Goal: Book appointment/travel/reservation

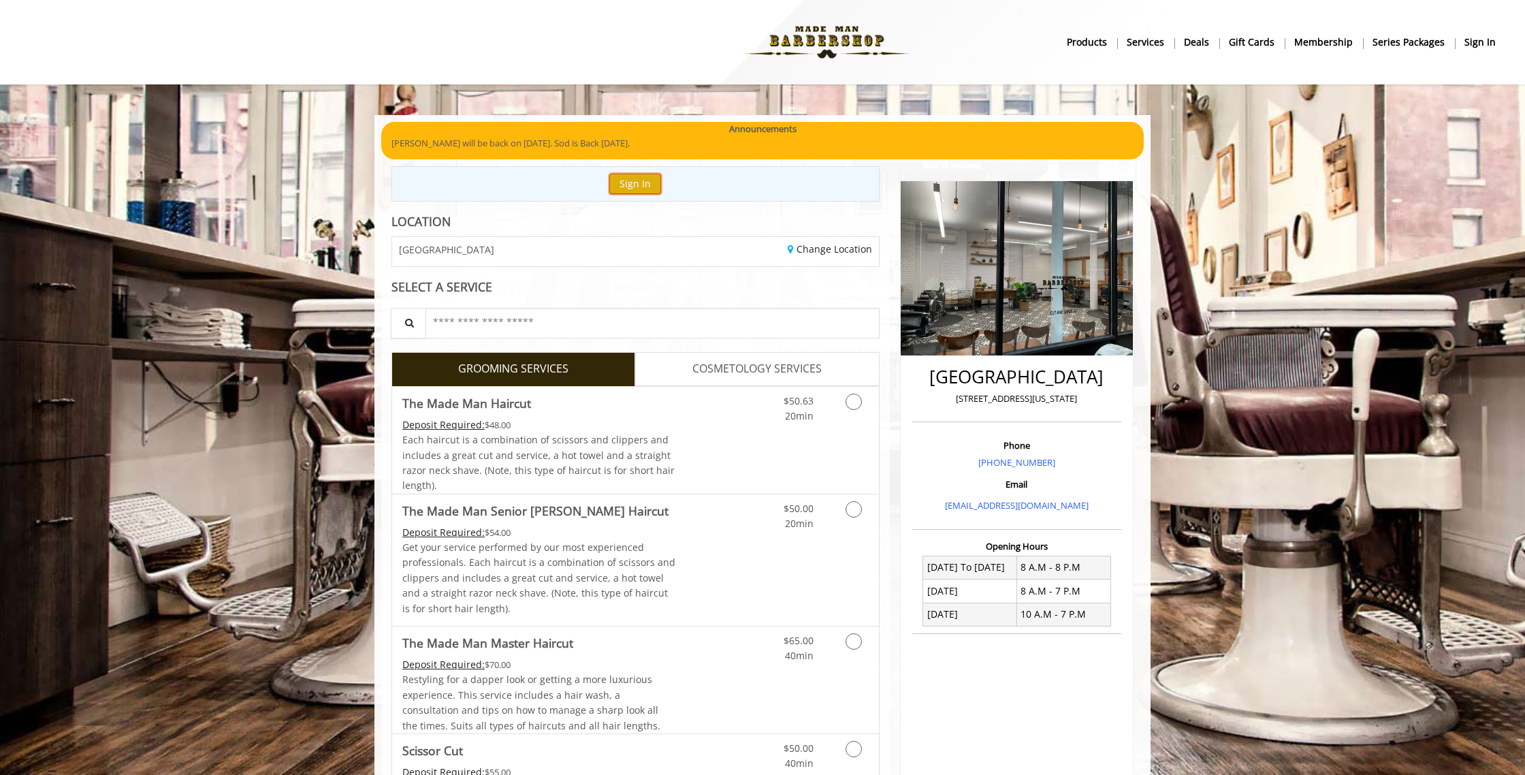
click at [635, 180] on button "Sign In" at bounding box center [635, 184] width 52 height 20
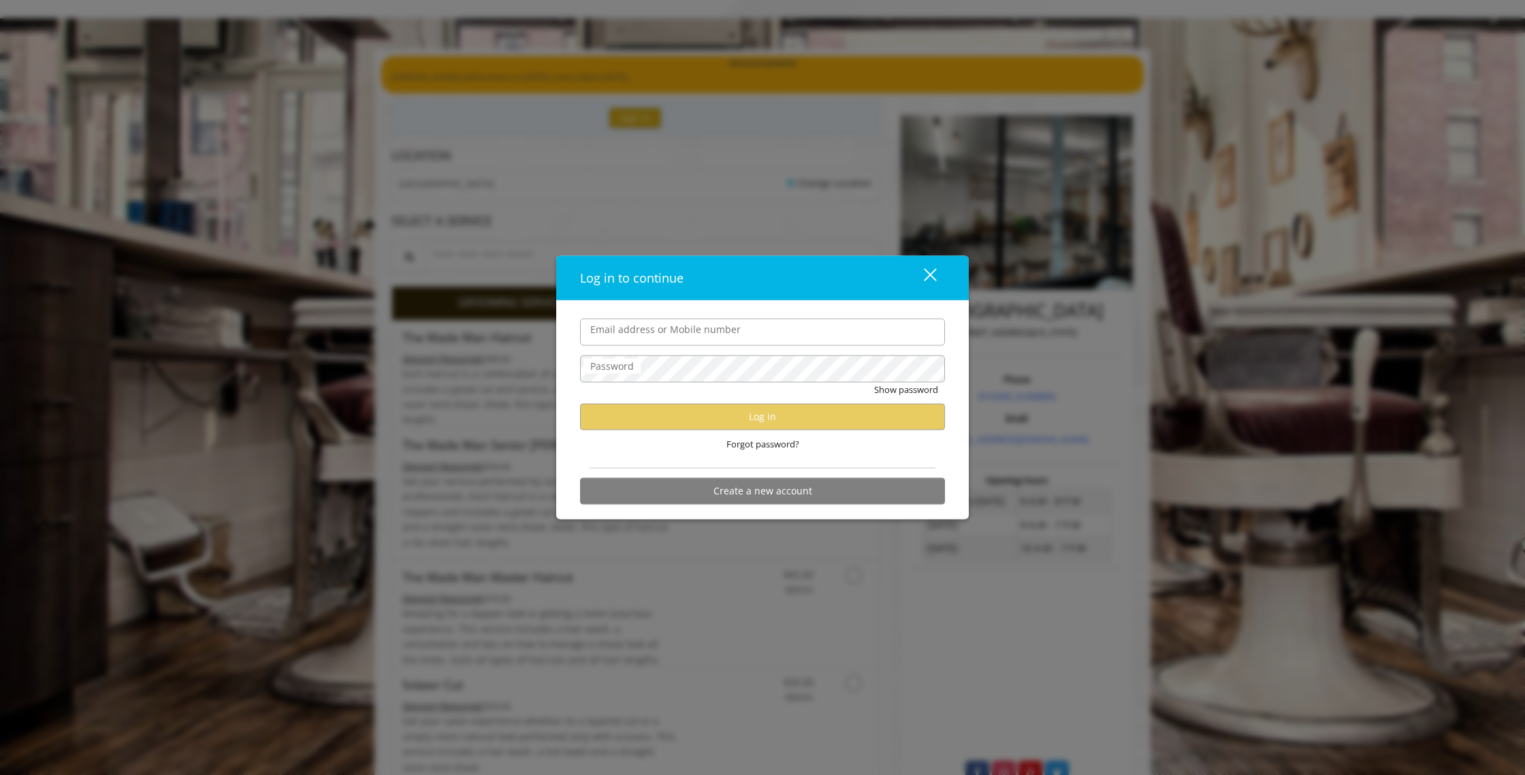
scroll to position [64, 0]
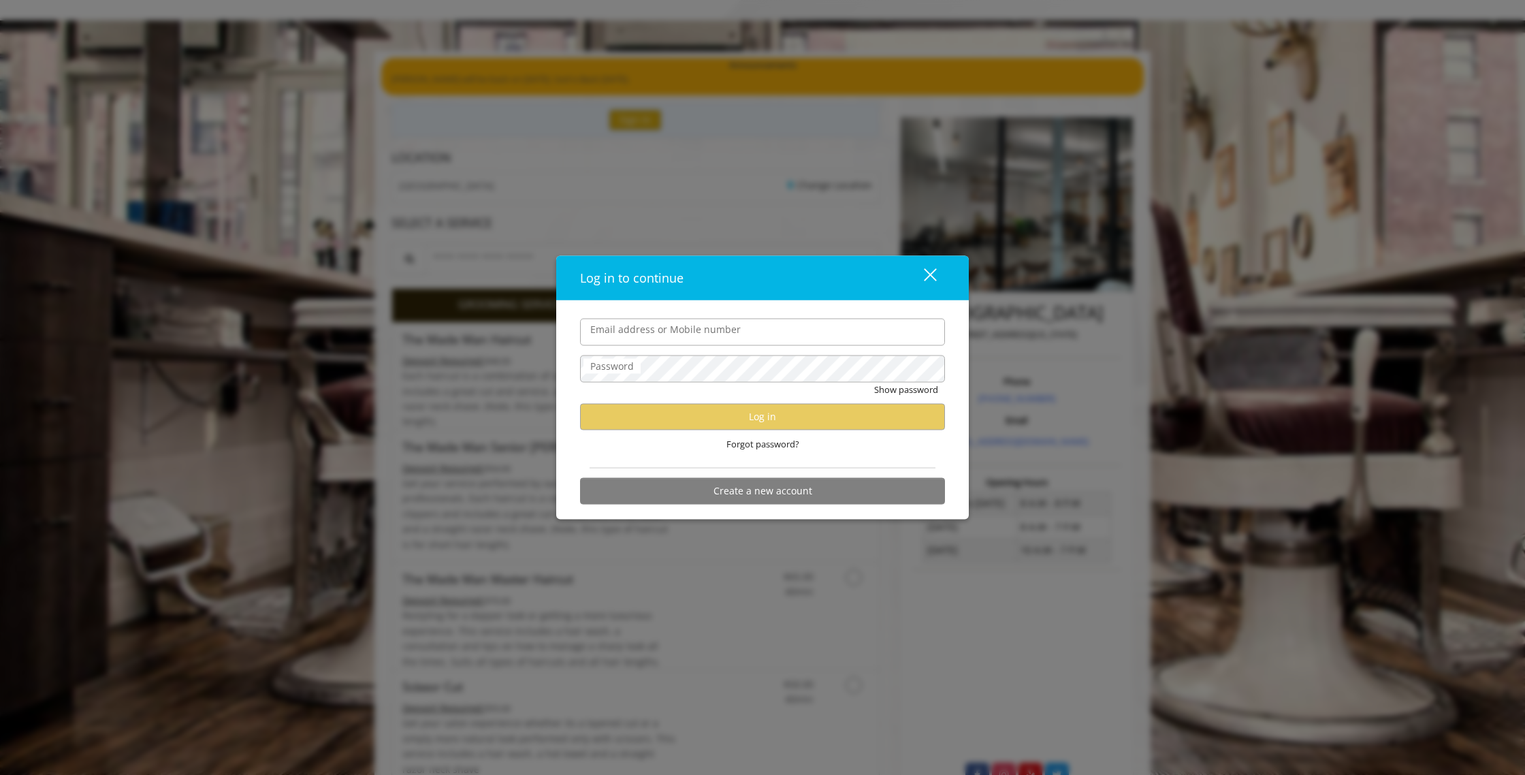
click at [930, 275] on div "close dialog" at bounding box center [930, 274] width 13 height 13
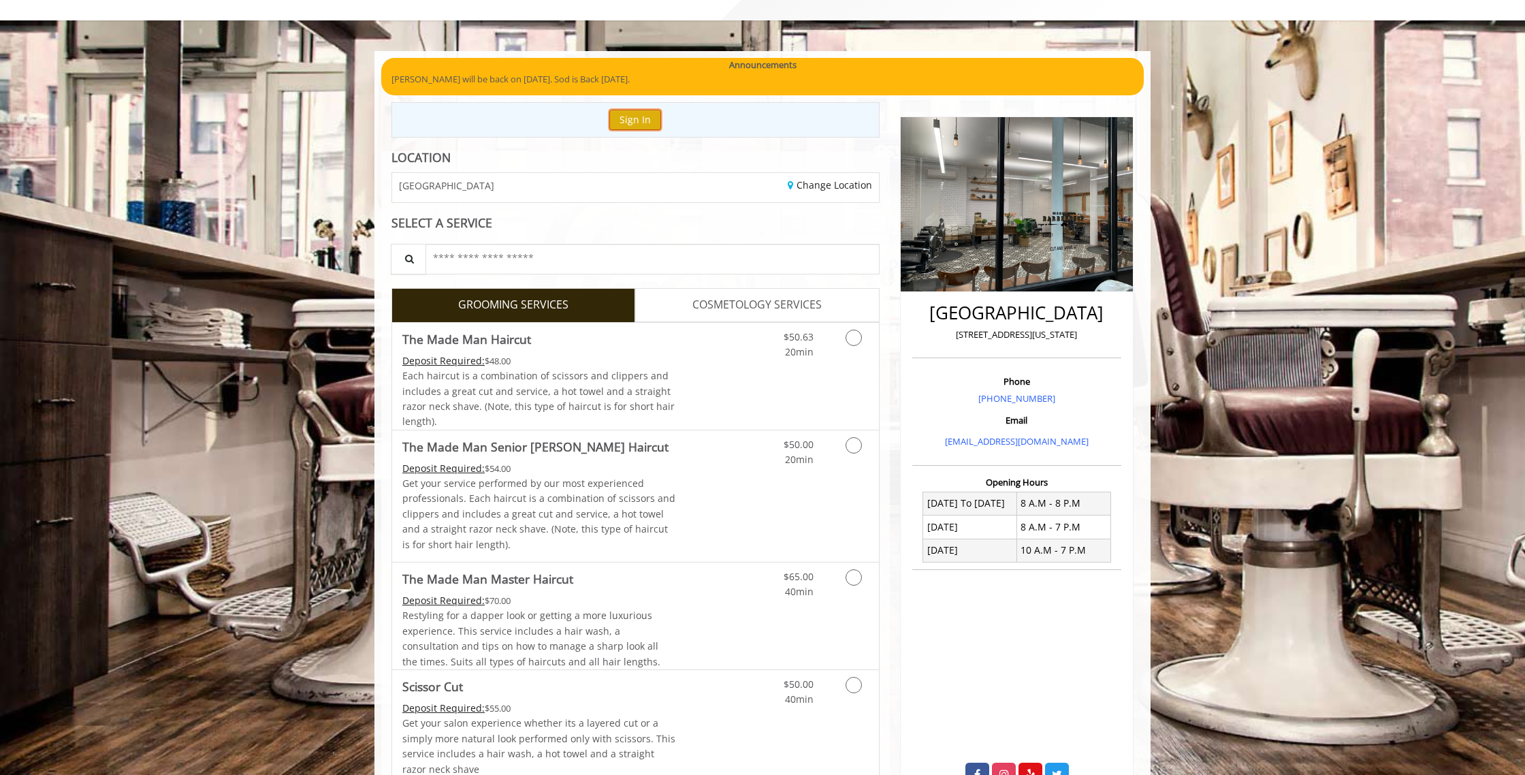
click at [638, 118] on button "Sign In" at bounding box center [635, 120] width 52 height 20
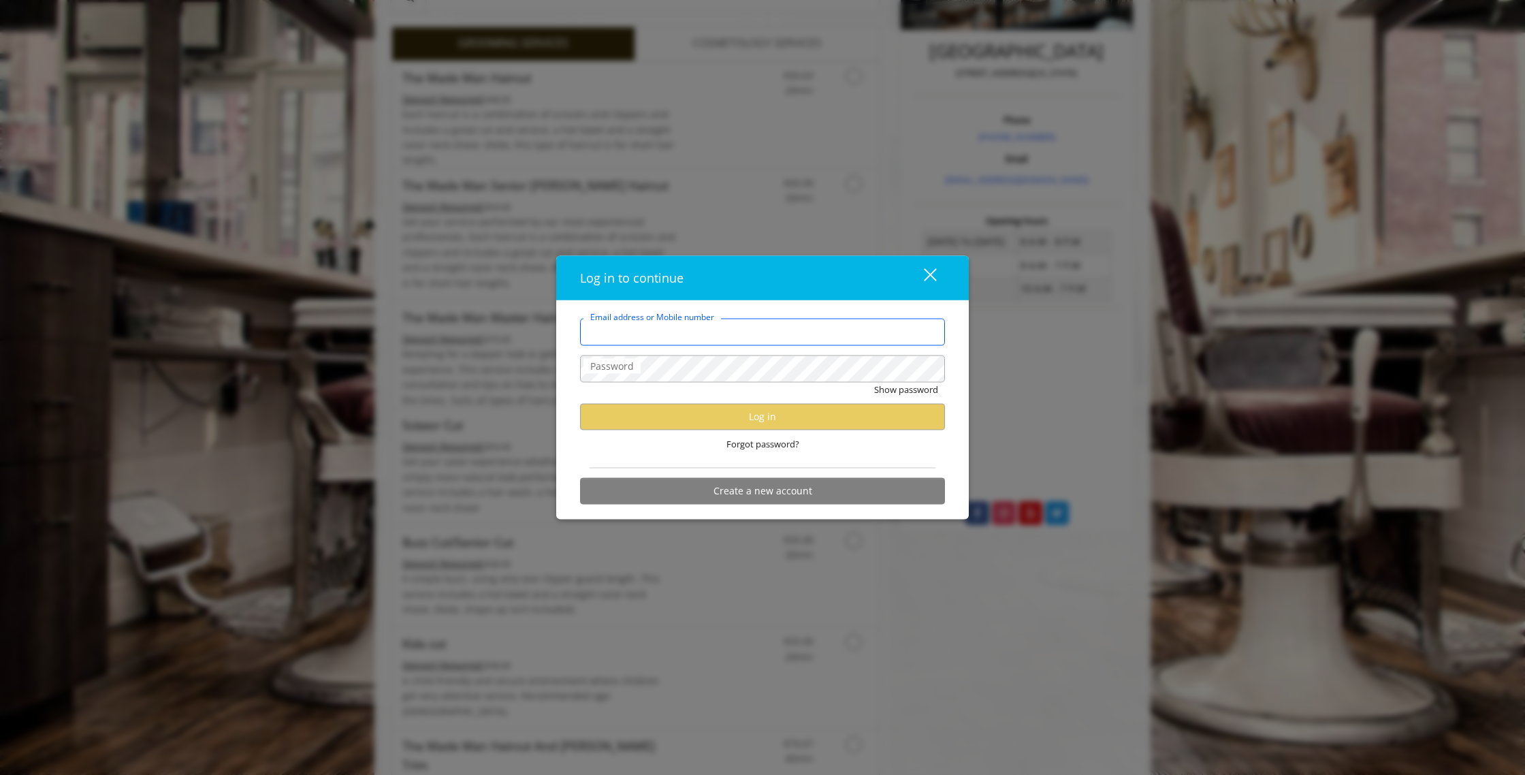
scroll to position [326, 0]
click at [729, 340] on input "Email address or Mobile number" at bounding box center [762, 331] width 365 height 27
type input "**********"
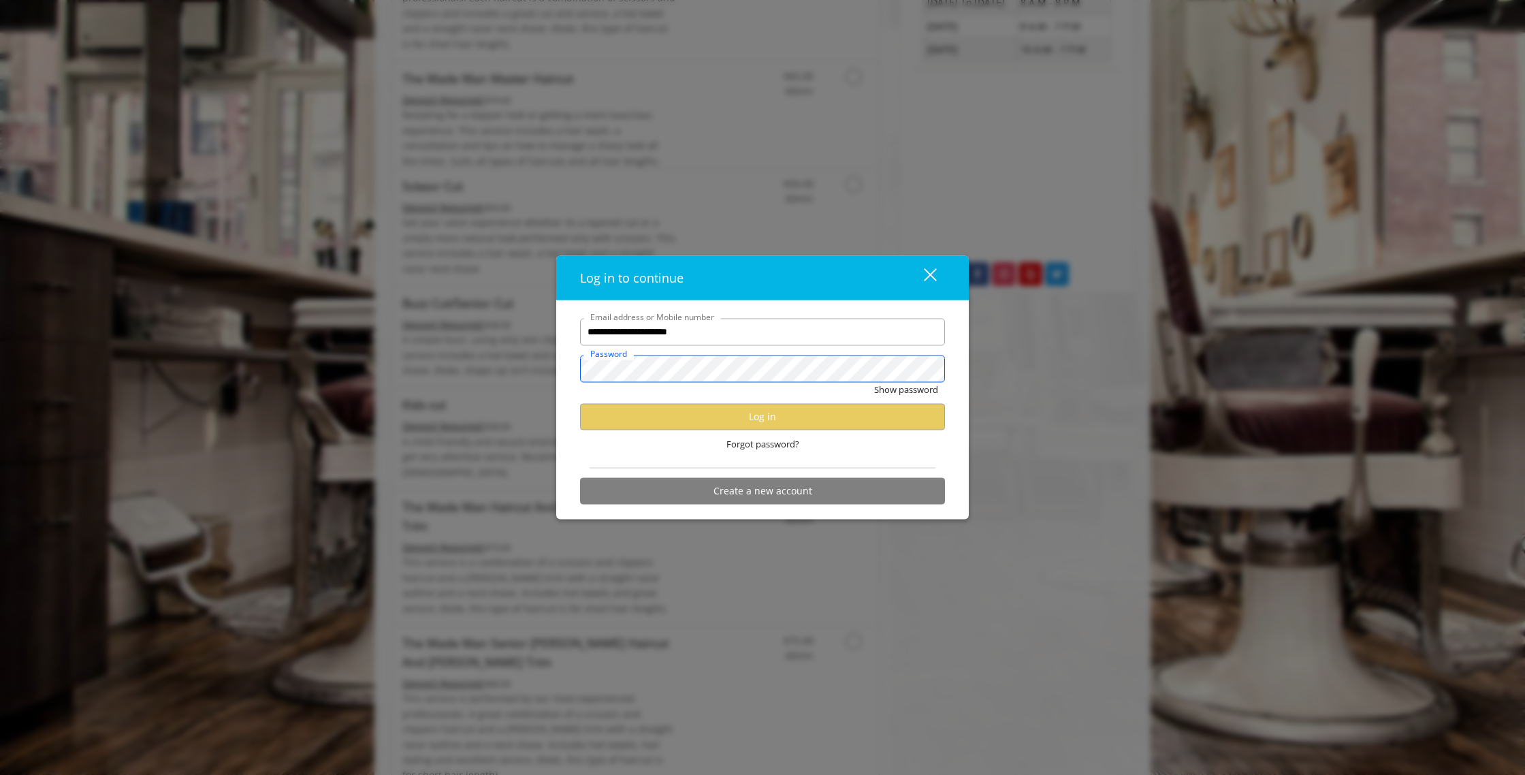
scroll to position [579, 0]
click at [927, 271] on div "close dialog" at bounding box center [930, 274] width 13 height 13
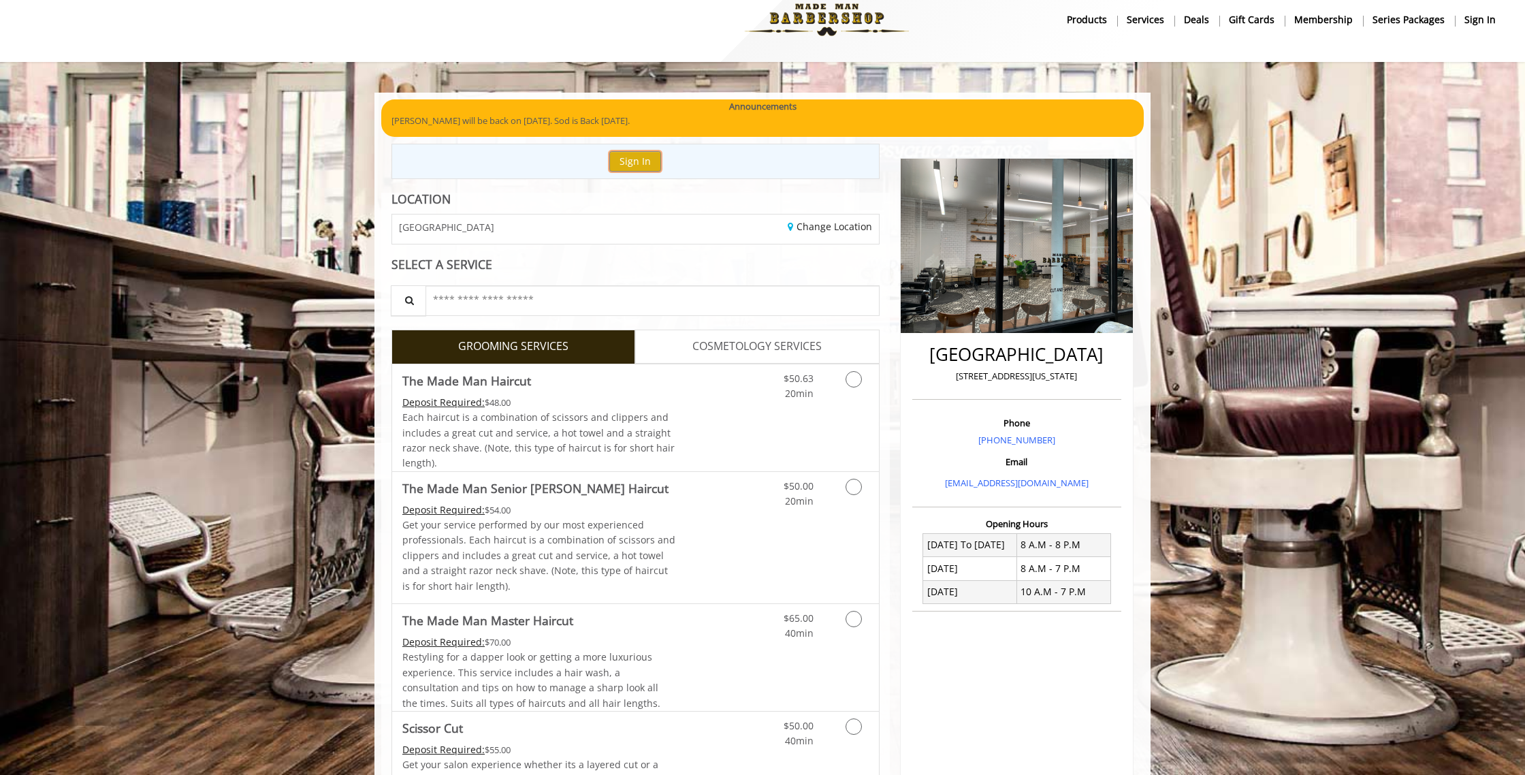
scroll to position [0, 0]
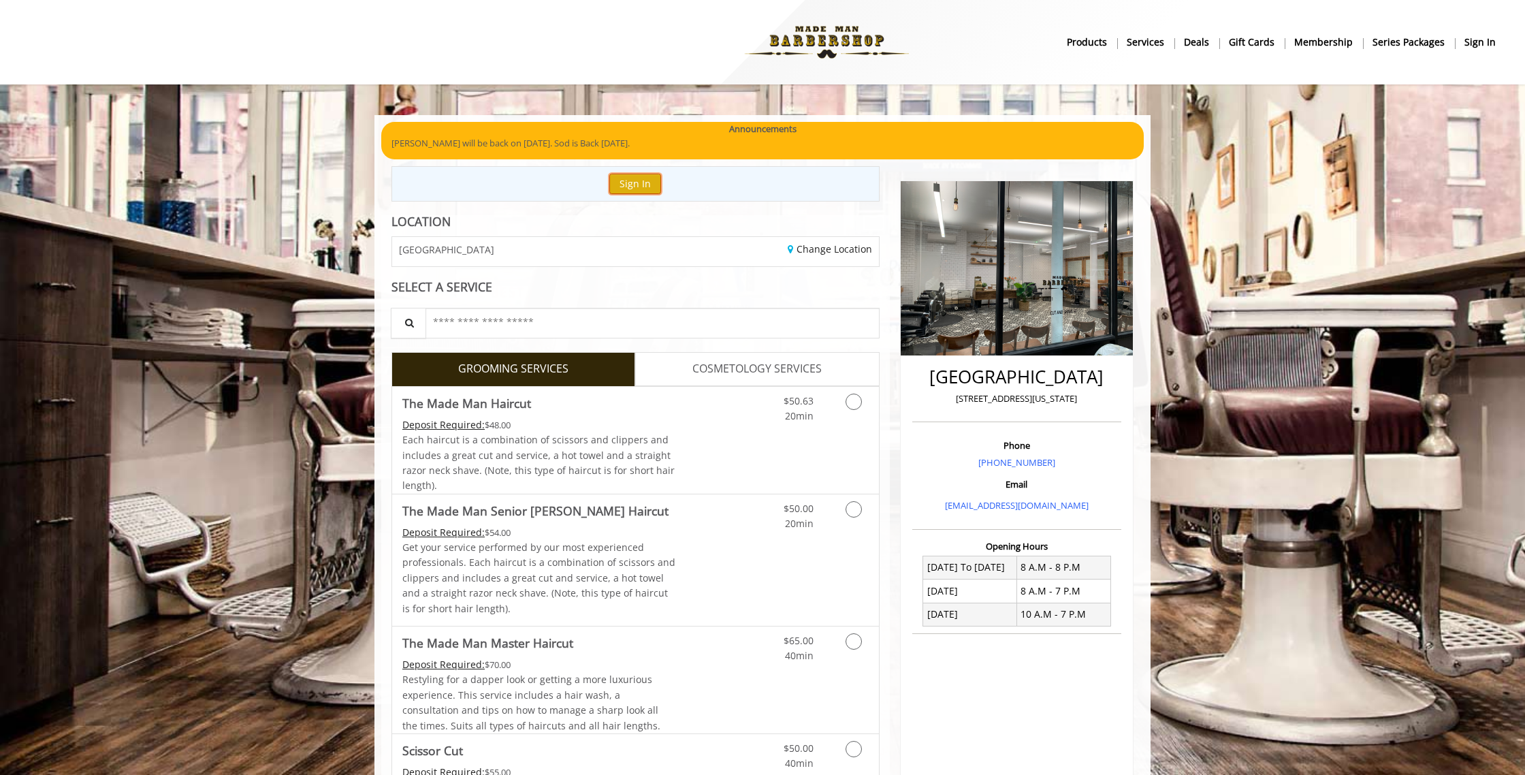
click at [635, 187] on button "Sign In" at bounding box center [635, 184] width 52 height 20
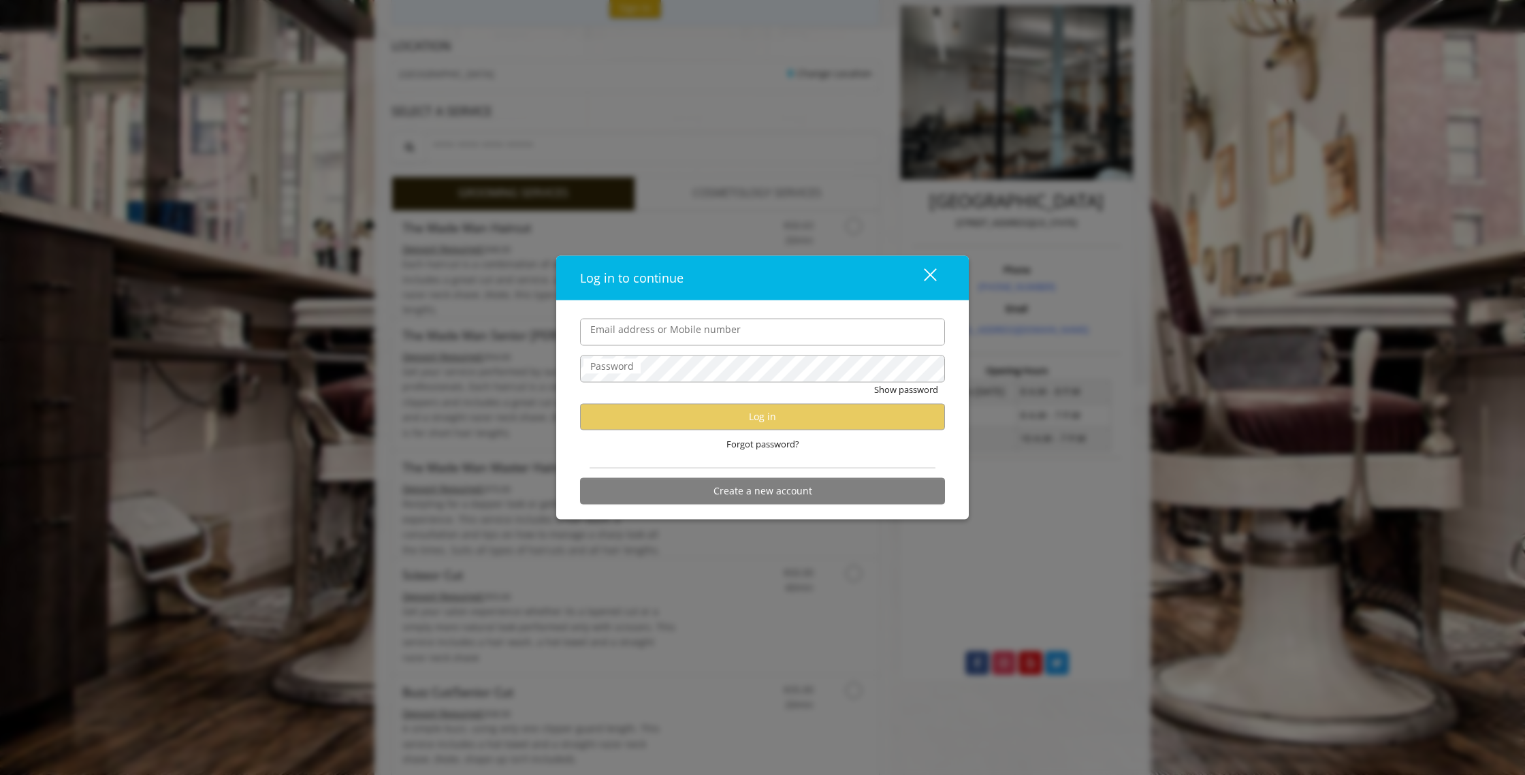
scroll to position [170, 0]
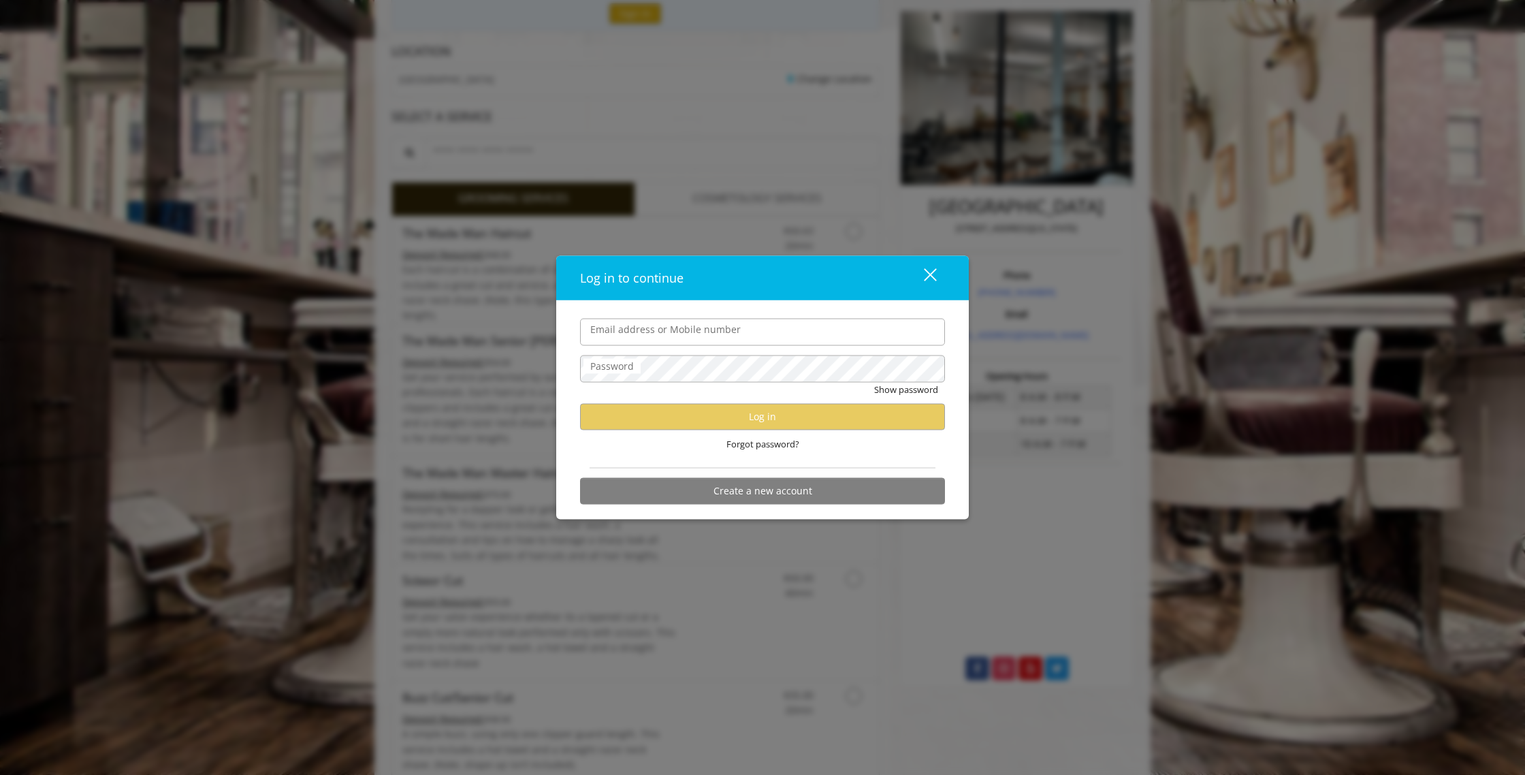
click at [931, 265] on button "close" at bounding box center [922, 277] width 46 height 28
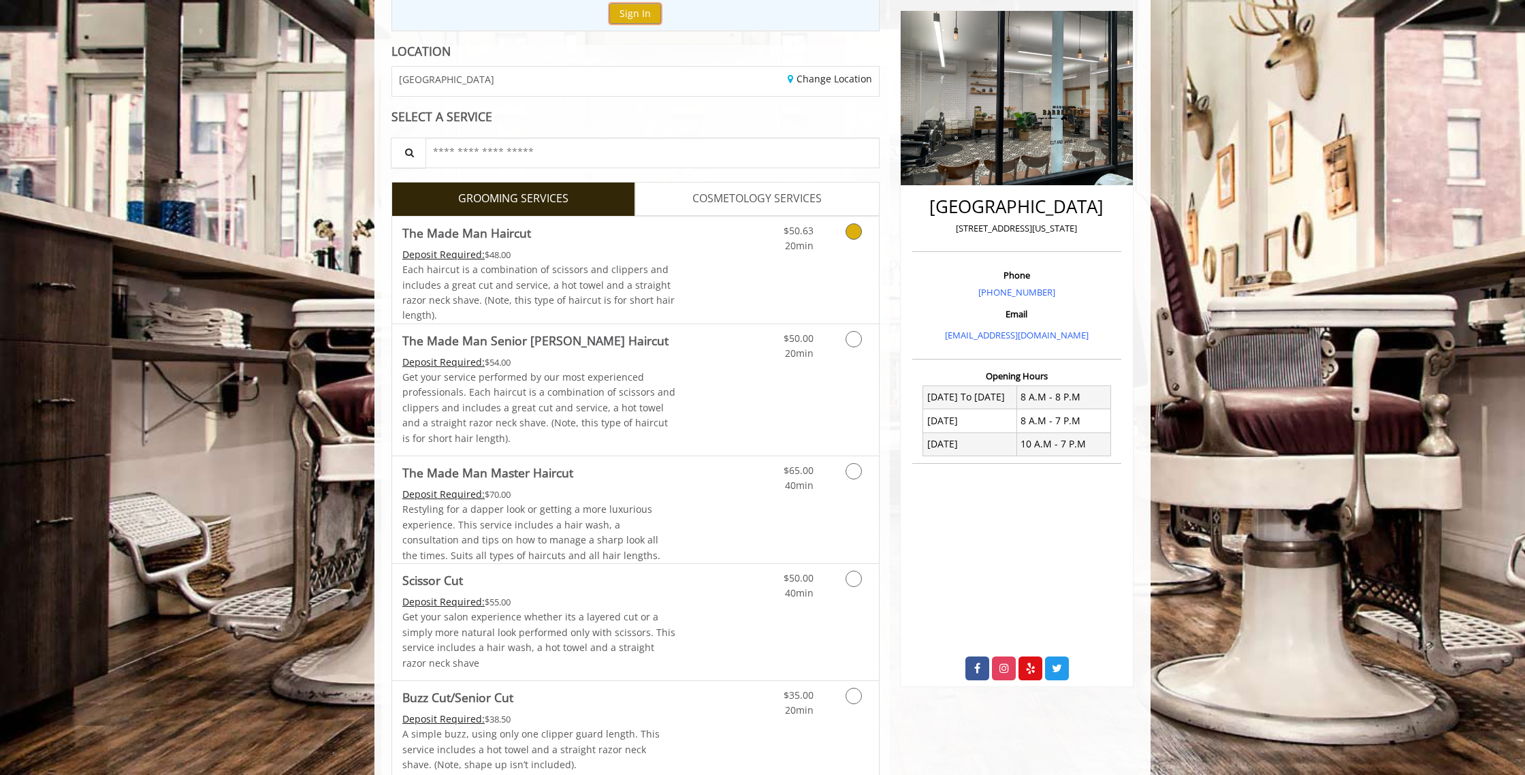
scroll to position [0, 0]
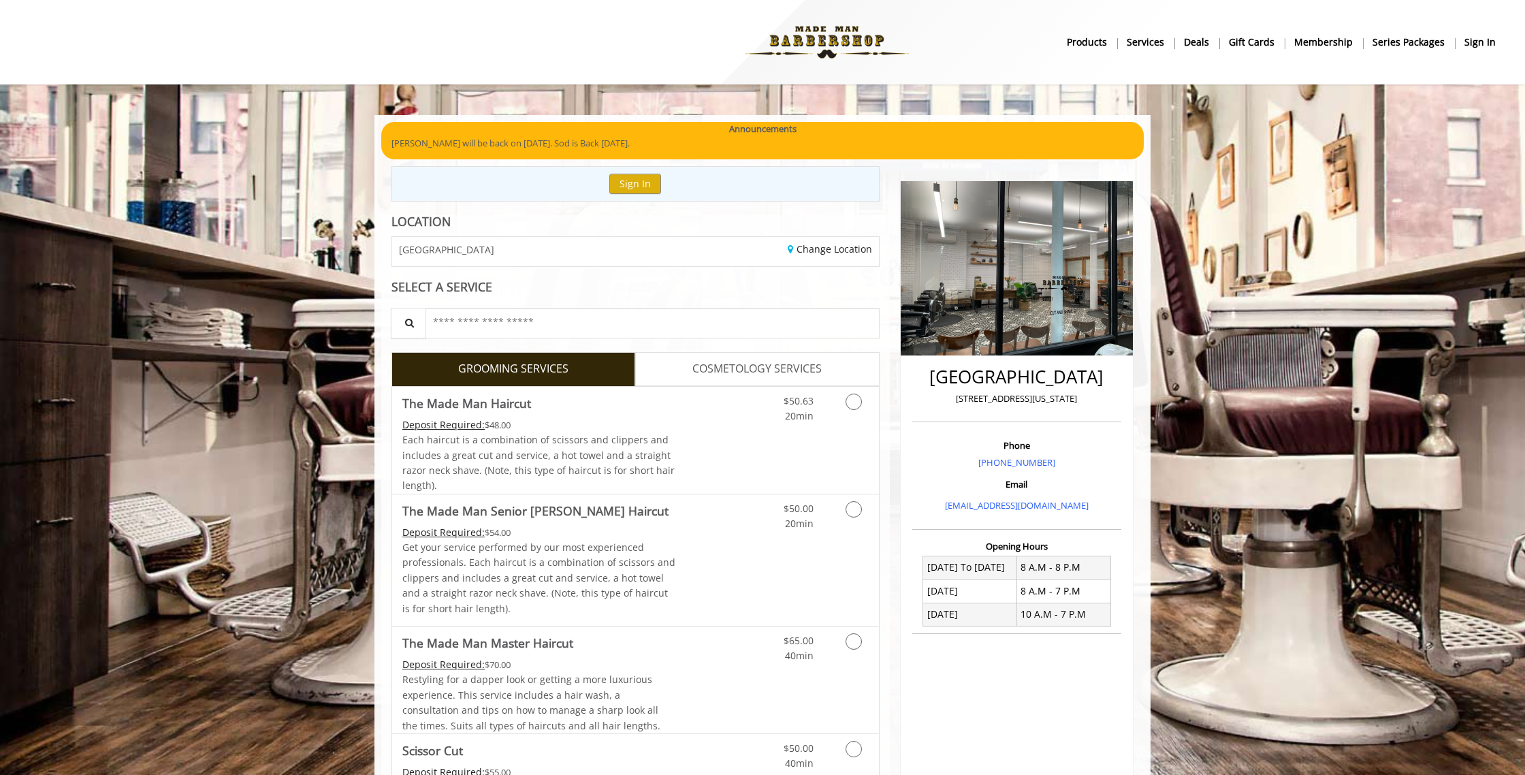
click at [1492, 44] on b "sign in" at bounding box center [1479, 42] width 31 height 15
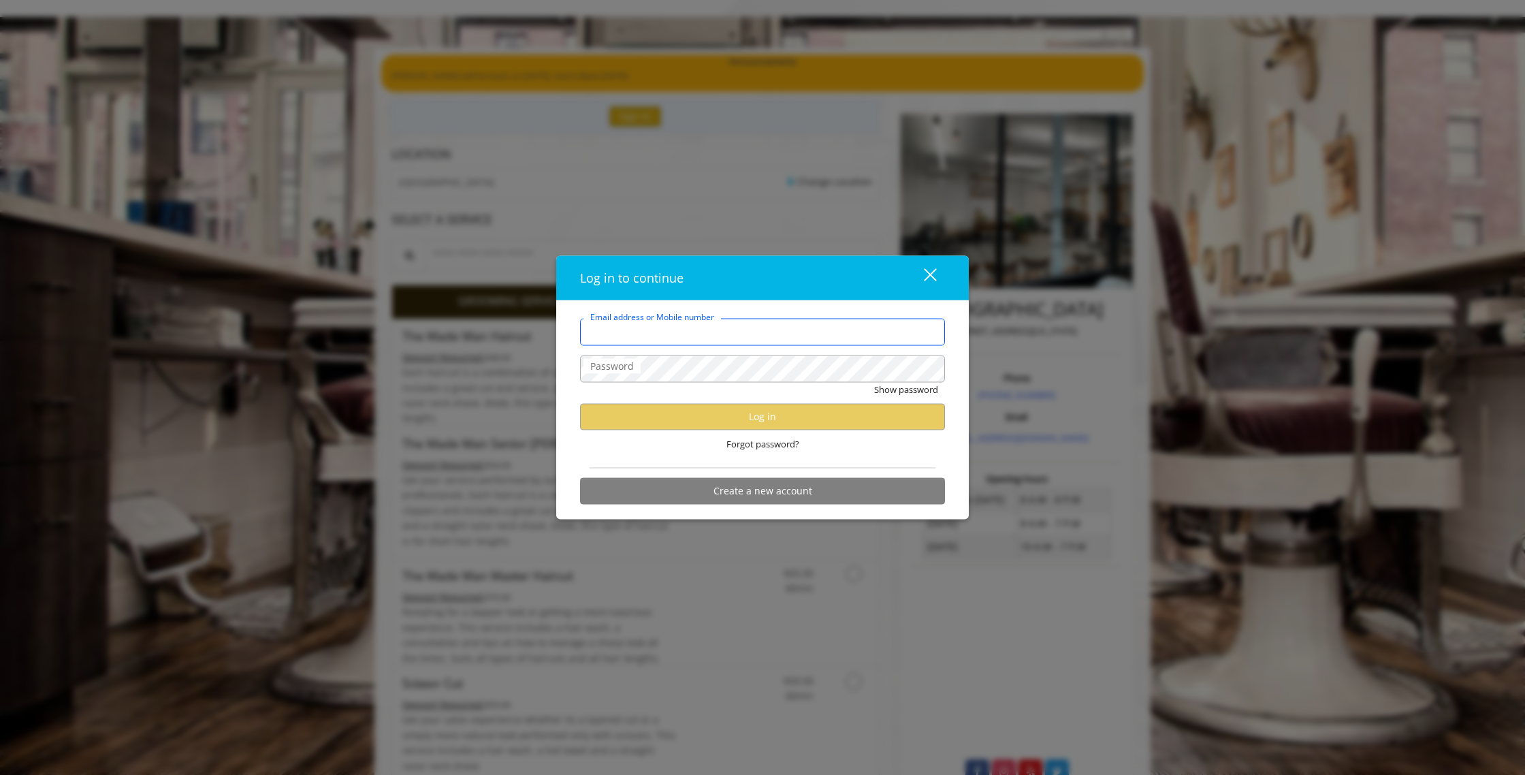
scroll to position [52, 0]
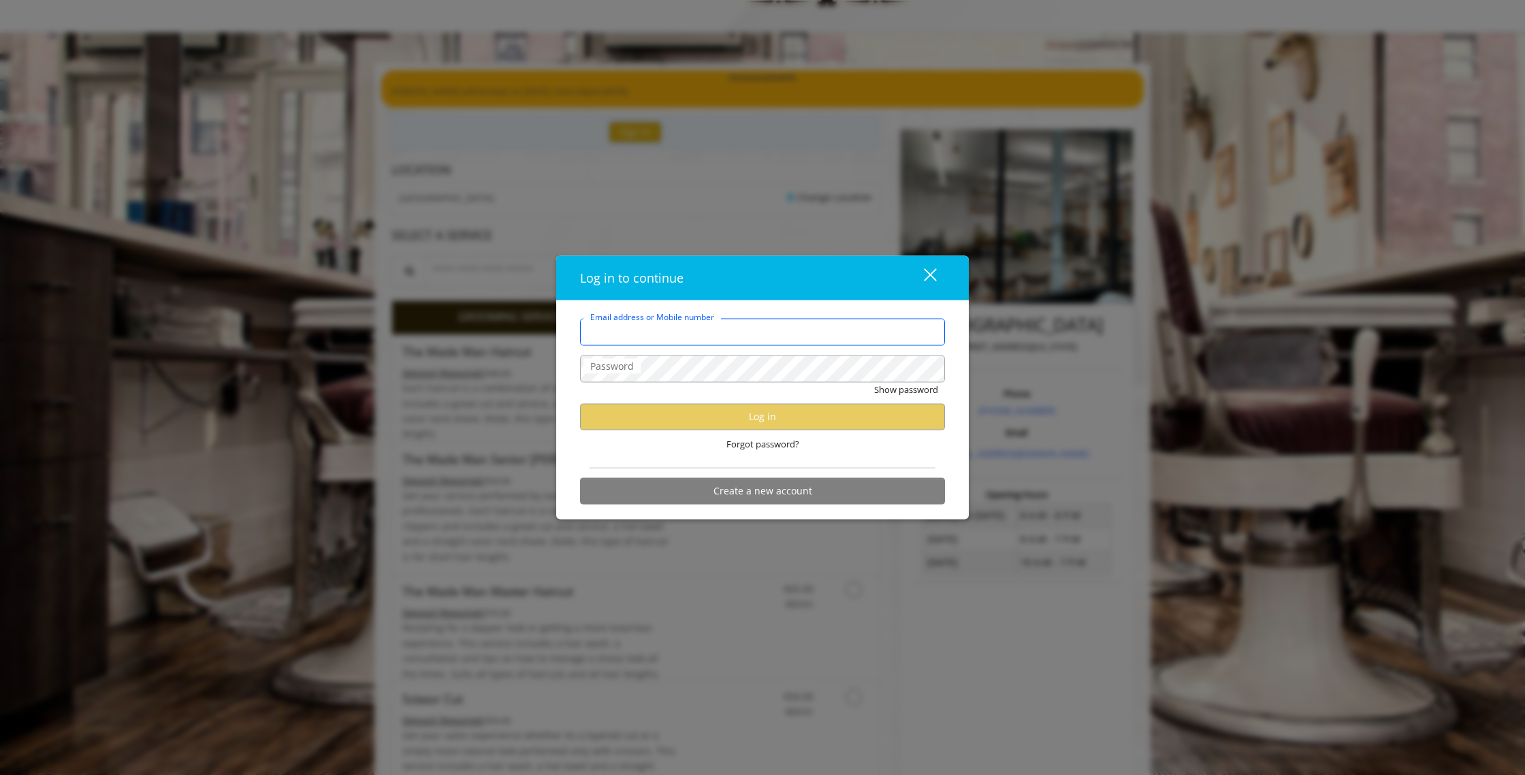
click at [744, 338] on input "Email address or Mobile number" at bounding box center [762, 331] width 365 height 27
type input "**********"
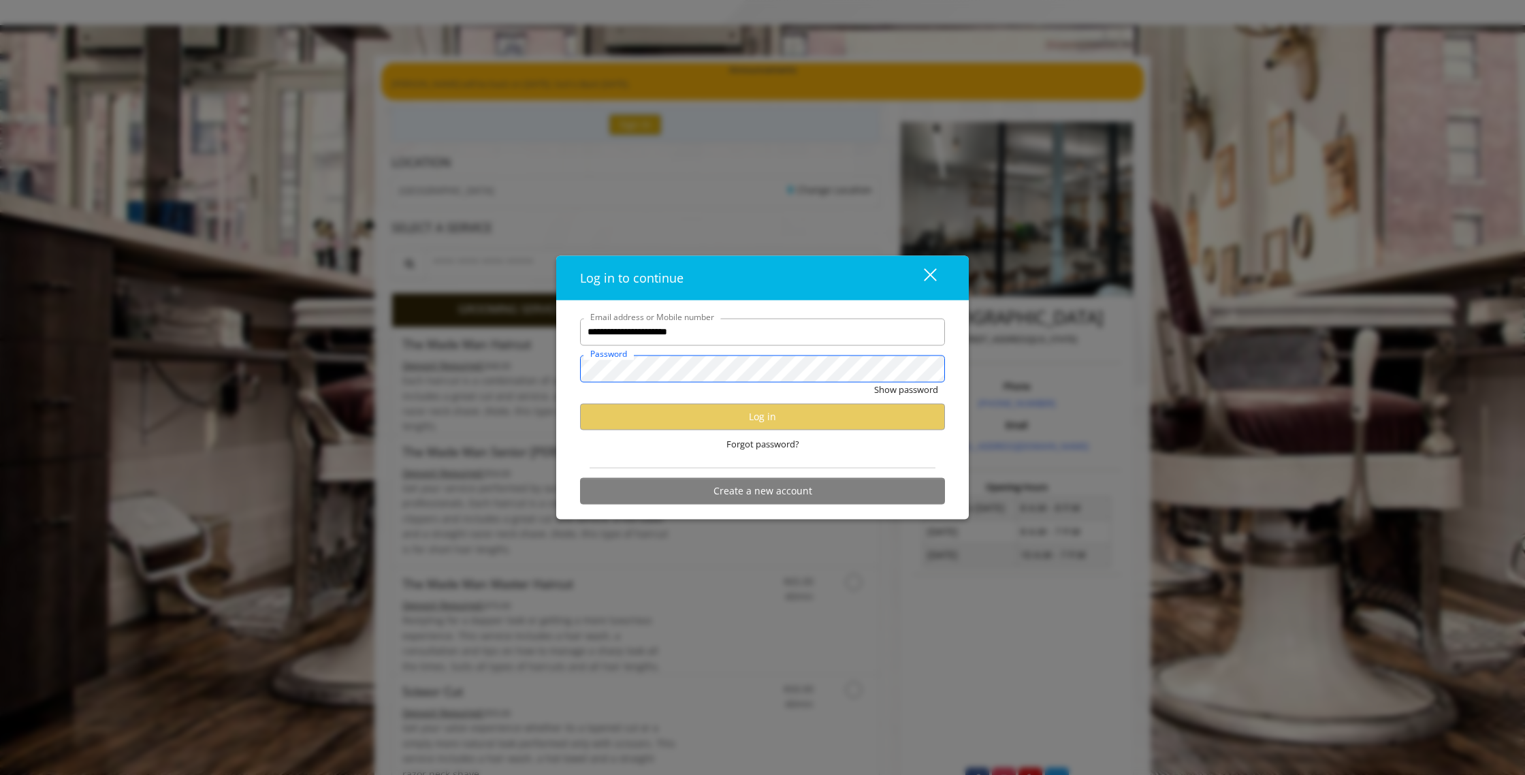
scroll to position [62, 0]
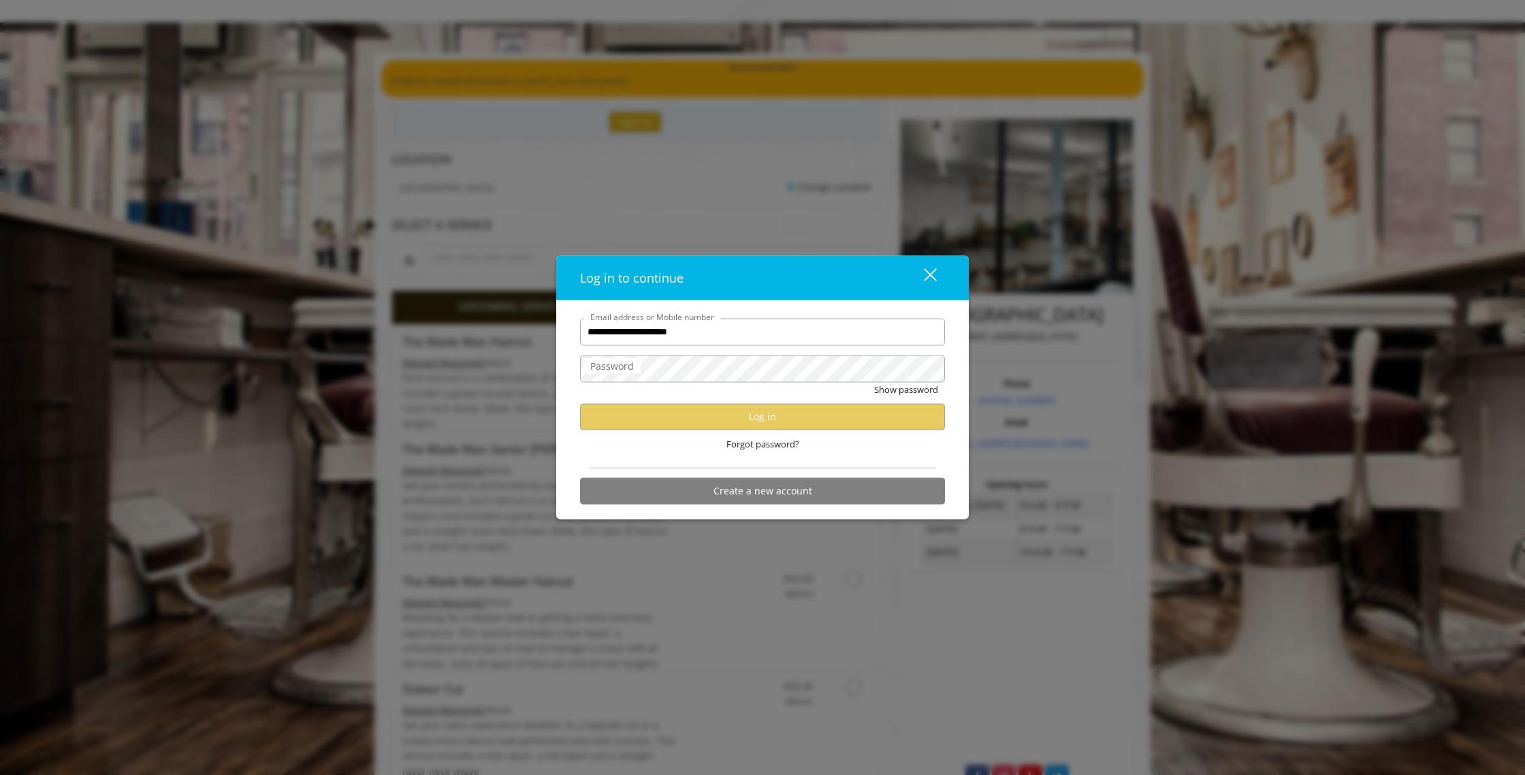
click at [934, 283] on div "close" at bounding box center [921, 278] width 27 height 20
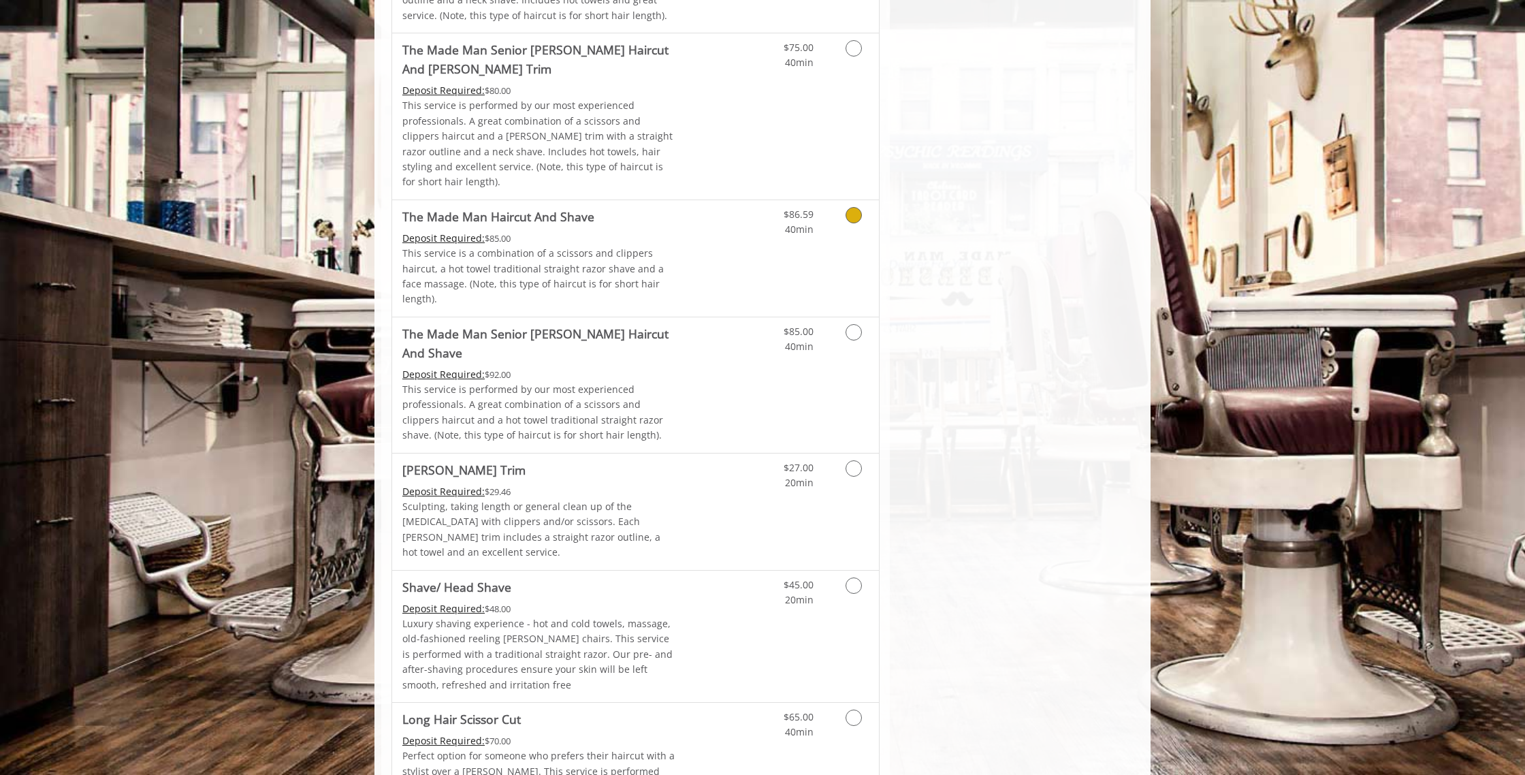
scroll to position [1195, 0]
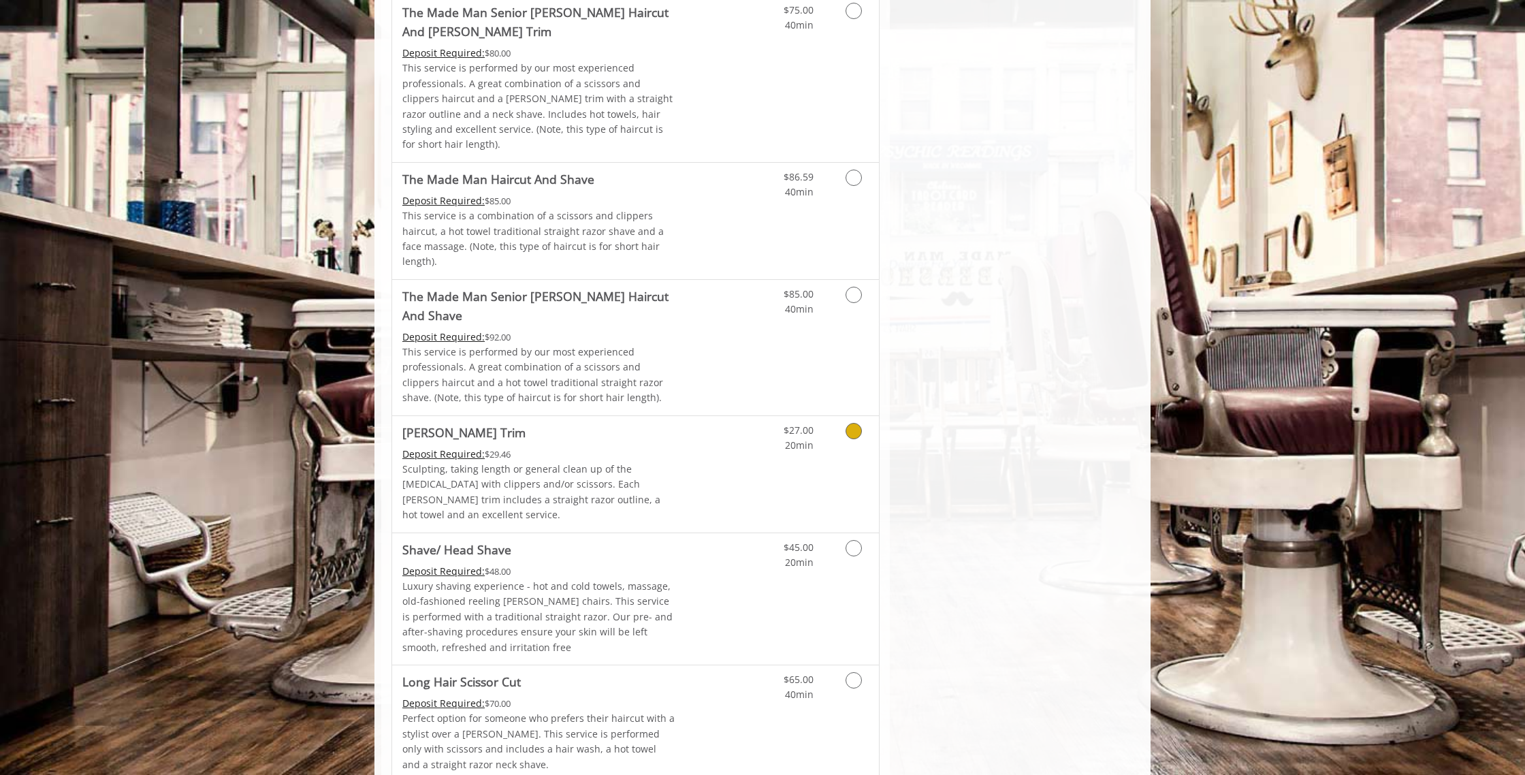
click at [848, 423] on icon "Grooming services" at bounding box center [854, 431] width 16 height 16
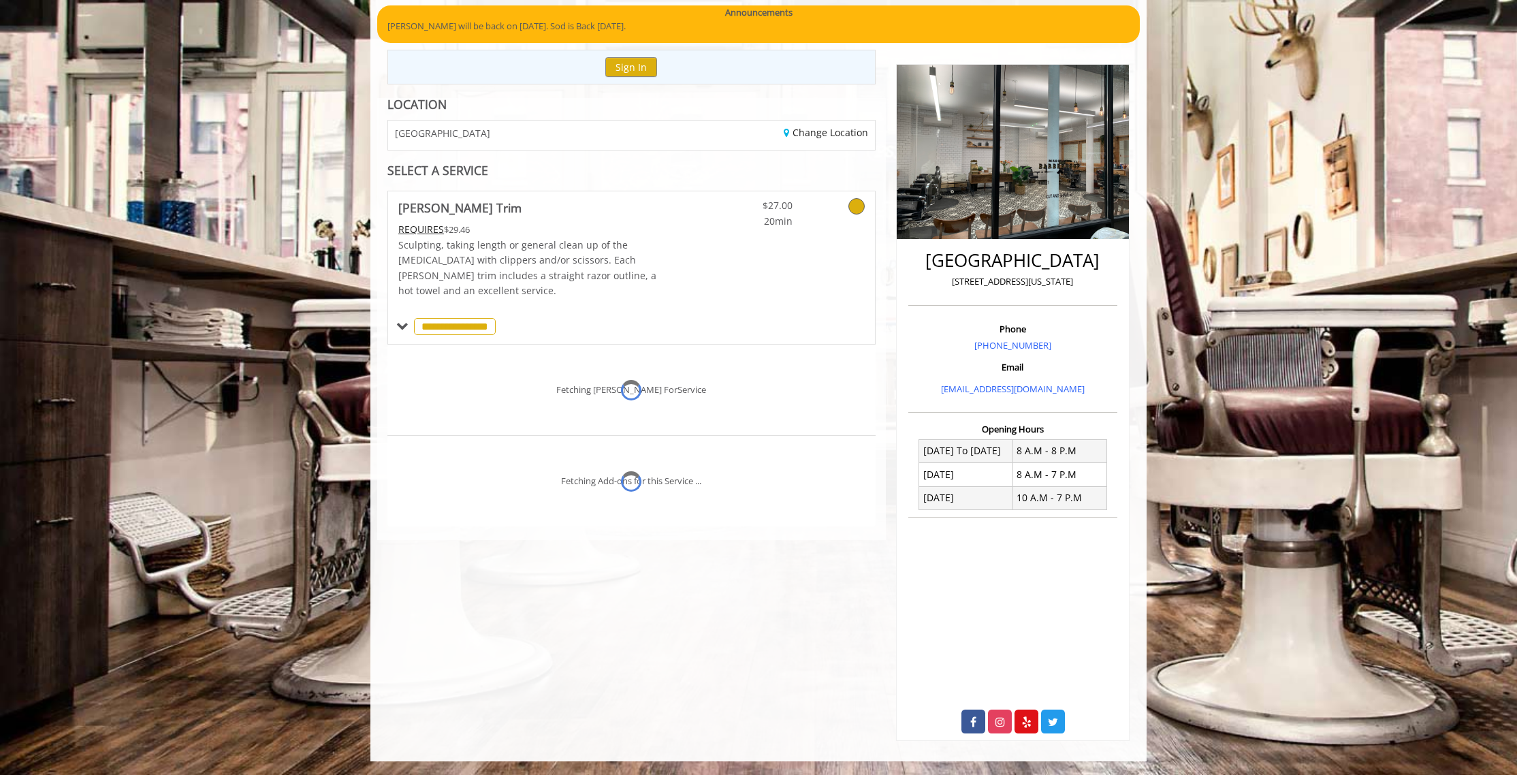
scroll to position [125, 0]
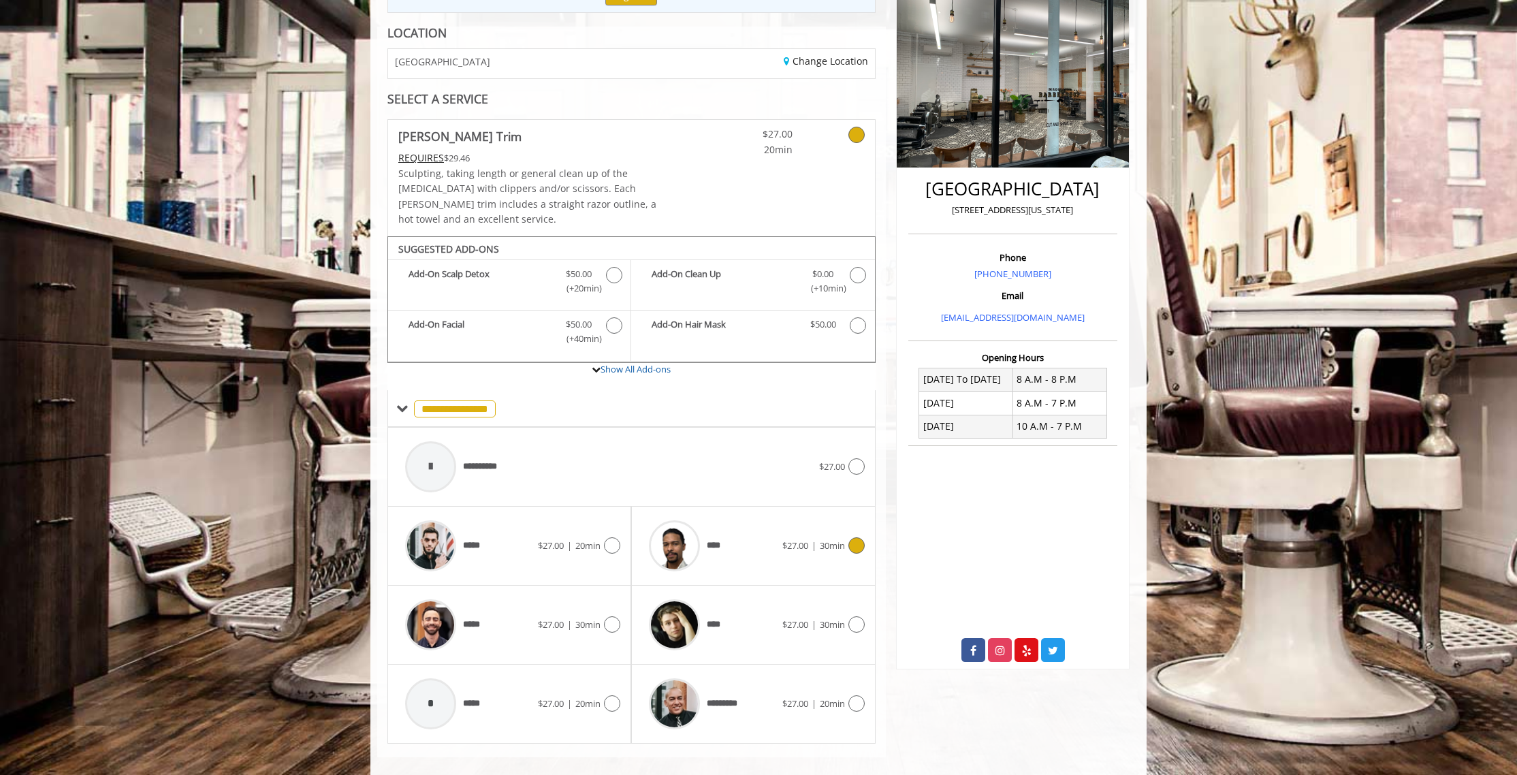
click at [853, 537] on icon at bounding box center [856, 545] width 16 height 16
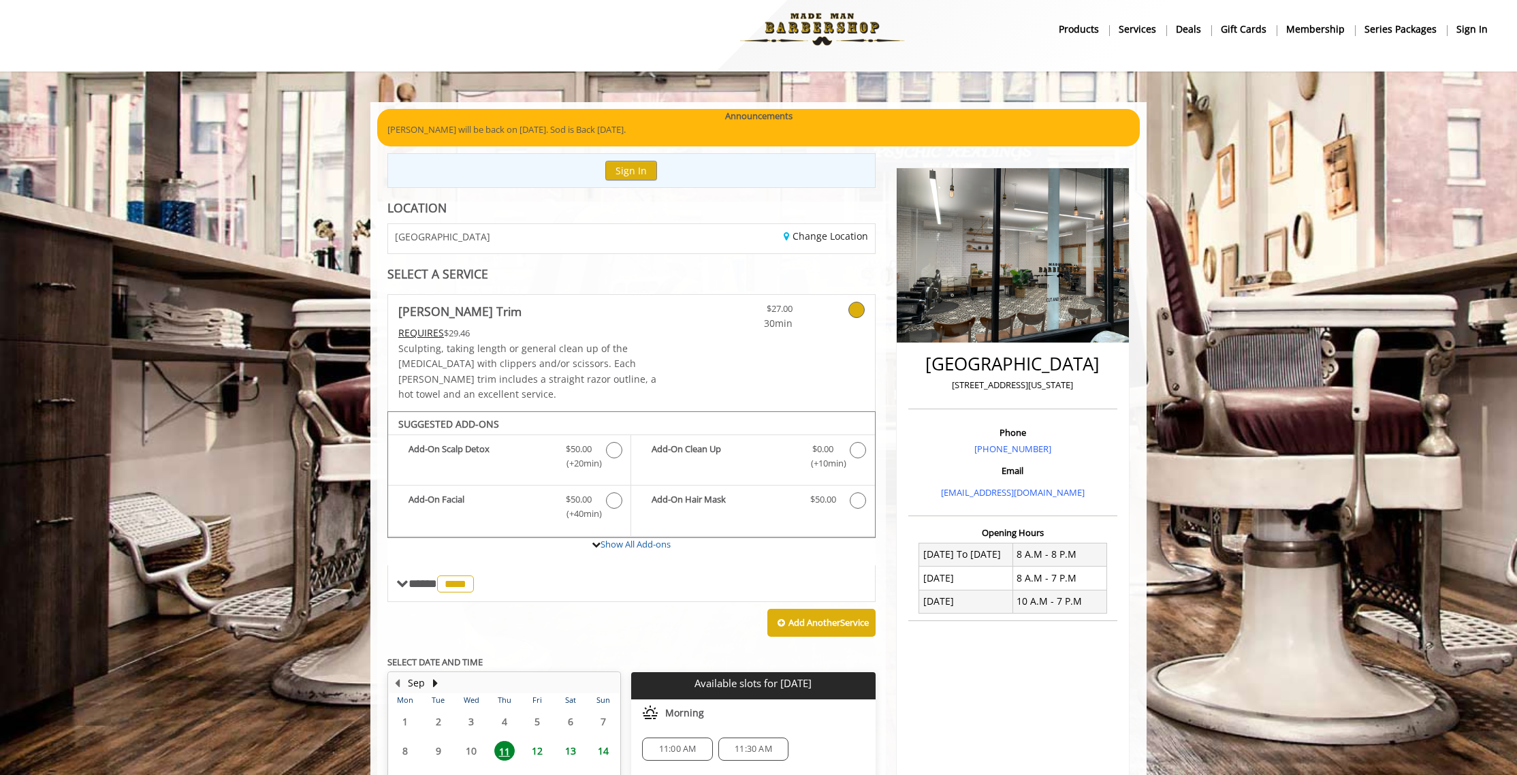
scroll to position [0, 0]
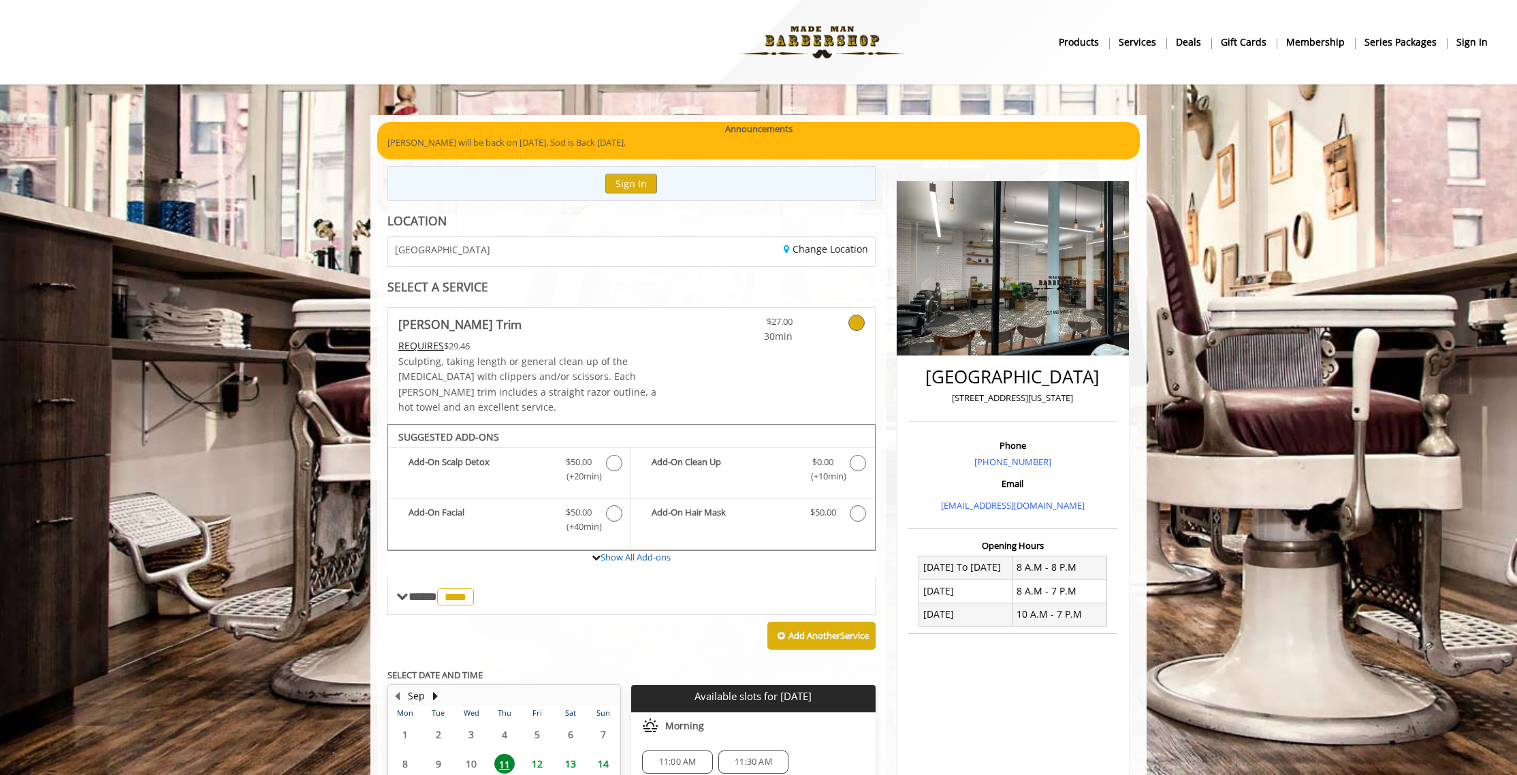
click at [745, 179] on div "Sign In" at bounding box center [631, 183] width 488 height 35
click at [470, 178] on div "Sign In" at bounding box center [631, 183] width 488 height 35
